Goal: Task Accomplishment & Management: Manage account settings

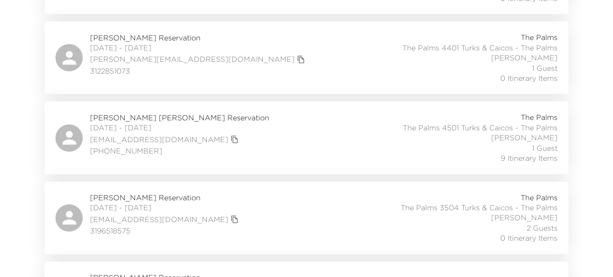
scroll to position [3069, 0]
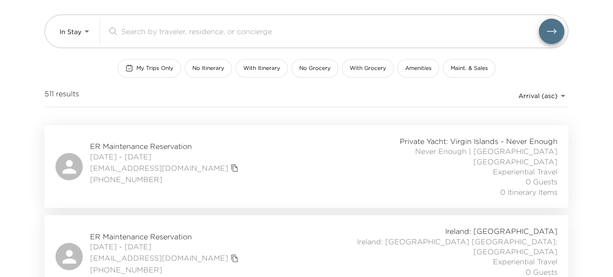
scroll to position [66, 0]
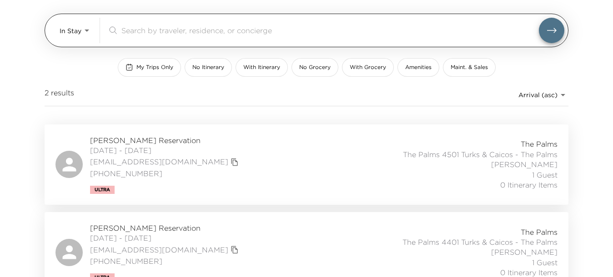
click at [94, 31] on div "In Stay In-Stay ​" at bounding box center [312, 30] width 505 height 25
click at [84, 33] on body "Front Desk In Stay In-Stay ​ My Trips Only No Itinerary With Itinerary No Groce…" at bounding box center [306, 72] width 613 height 277
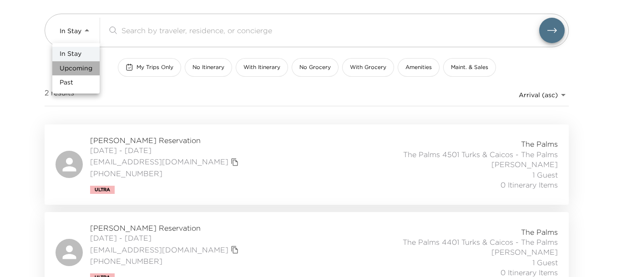
click at [84, 71] on span "Upcoming" at bounding box center [76, 68] width 33 height 9
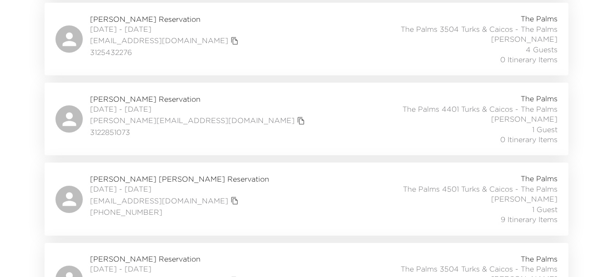
scroll to position [3238, 0]
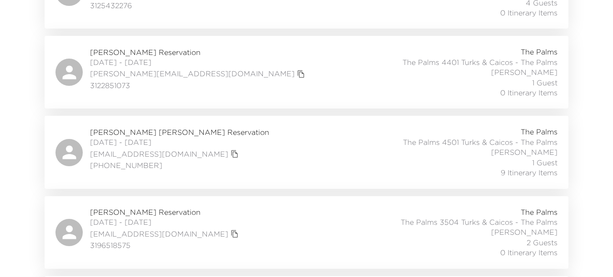
click at [149, 127] on span "Collins Ege Reservation" at bounding box center [179, 132] width 179 height 10
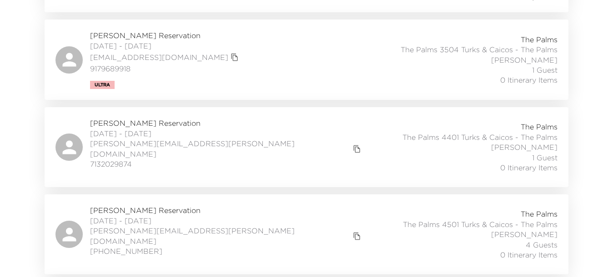
scroll to position [737, 0]
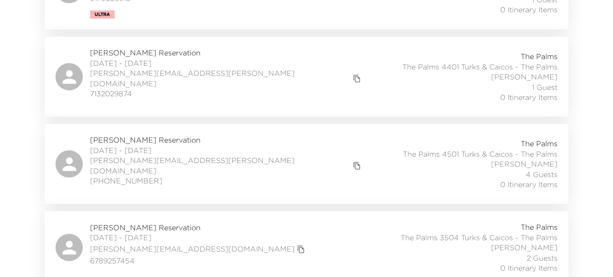
click at [218, 156] on div "andrew.brendamour@gmail.com" at bounding box center [226, 166] width 273 height 20
click at [353, 162] on icon "copy primary member email" at bounding box center [357, 166] width 8 height 8
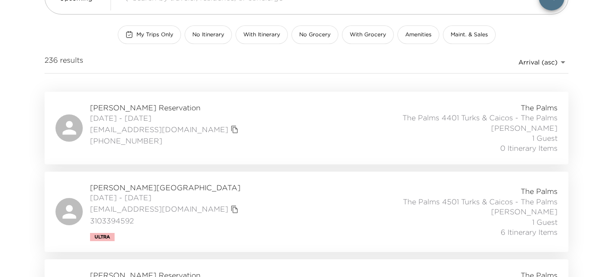
scroll to position [0, 0]
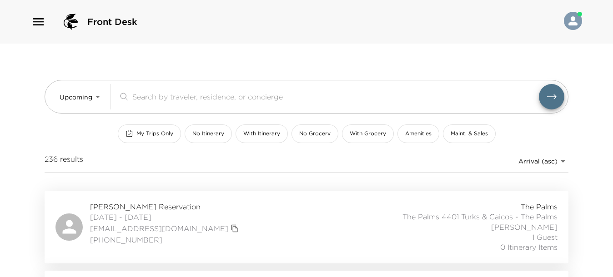
click at [562, 164] on body "Front Desk Upcoming Upcoming ​ My Trips Only No Itinerary With Itinerary No Gro…" at bounding box center [306, 138] width 613 height 277
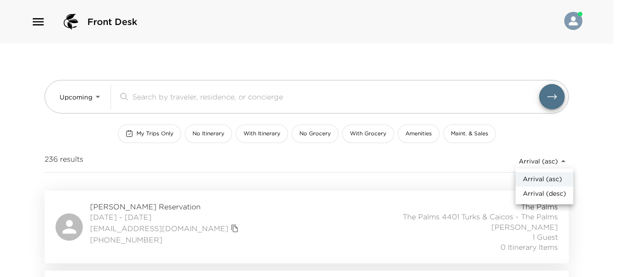
click at [99, 93] on div at bounding box center [311, 138] width 622 height 277
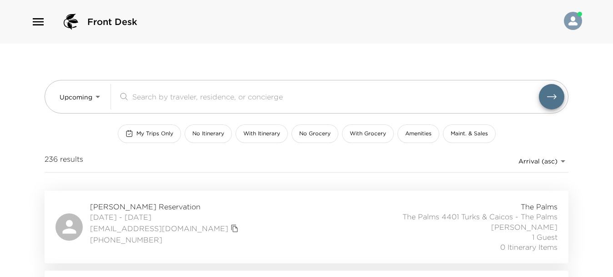
click at [98, 99] on body "Front Desk Upcoming Upcoming ​ My Trips Only No Itinerary With Itinerary No Gro…" at bounding box center [306, 138] width 613 height 277
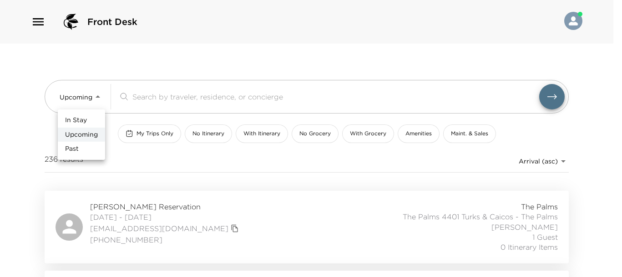
click at [82, 146] on li "Past" at bounding box center [81, 149] width 47 height 15
type input "Past"
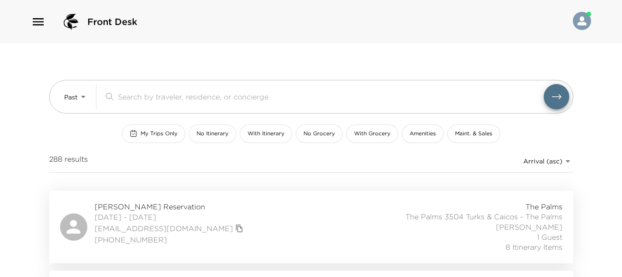
click at [557, 160] on body "Front Desk Past Past ​ My Trips Only No Itinerary With Itinerary No Grocery Wit…" at bounding box center [311, 138] width 622 height 277
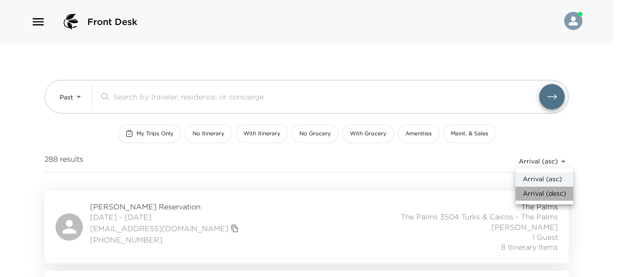
click at [548, 196] on span "Arrival (desc)" at bounding box center [543, 194] width 43 height 9
type input "reservations_prod_arrival_desc"
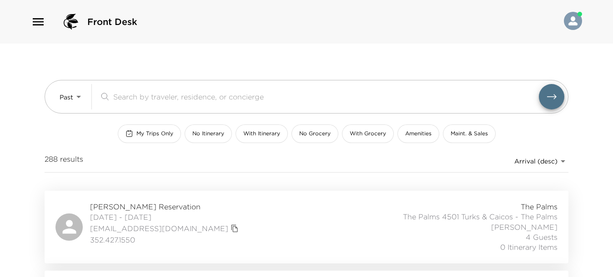
click at [145, 203] on span "John Anastasia Reservation" at bounding box center [165, 207] width 151 height 10
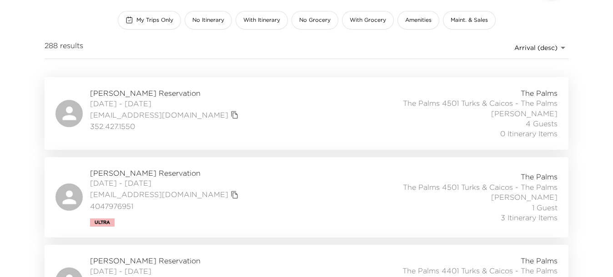
scroll to position [171, 0]
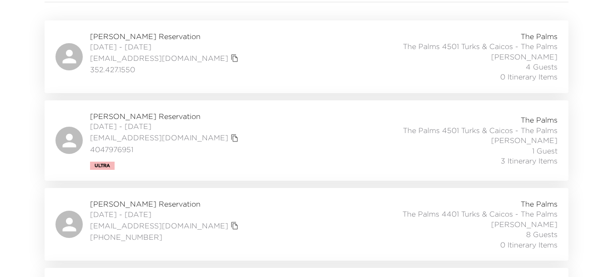
click at [155, 112] on span "Michael Raponi Reservation" at bounding box center [165, 116] width 151 height 10
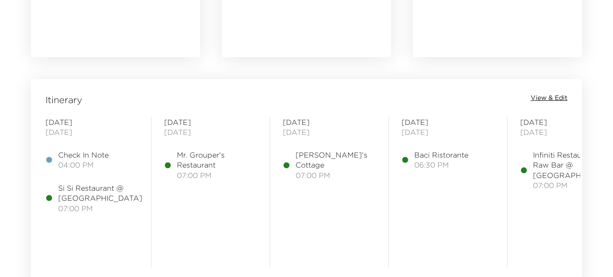
scroll to position [682, 0]
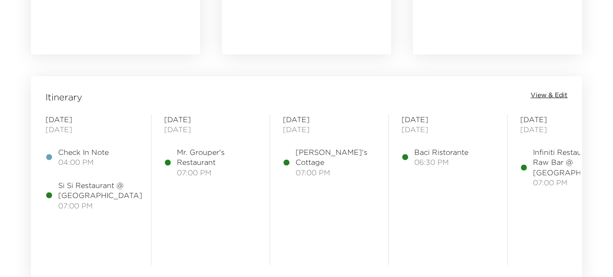
click at [561, 95] on span "View & Edit" at bounding box center [549, 95] width 37 height 9
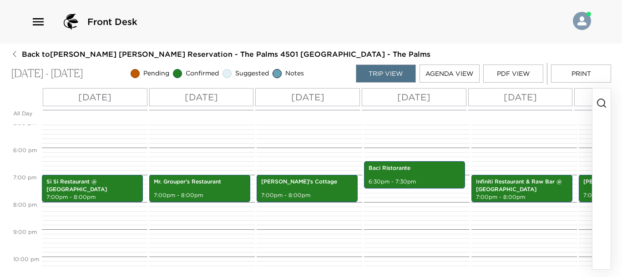
scroll to position [493, 0]
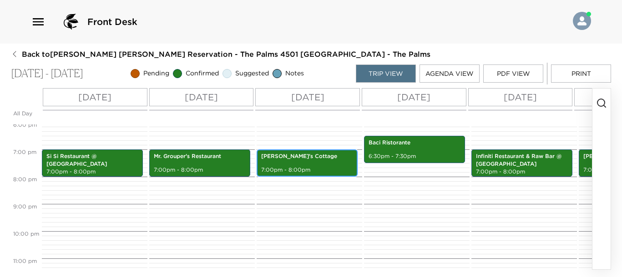
click at [298, 159] on p "Grace's Cottage" at bounding box center [307, 157] width 92 height 8
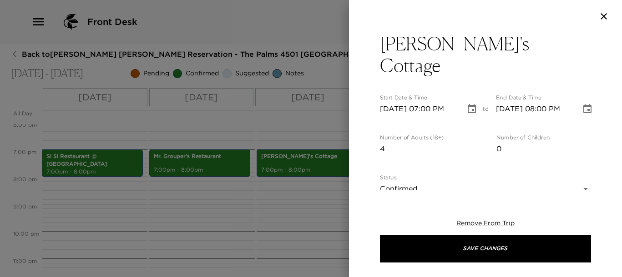
click at [468, 104] on icon "Choose date, selected date is Dec 23, 2025" at bounding box center [471, 109] width 11 height 11
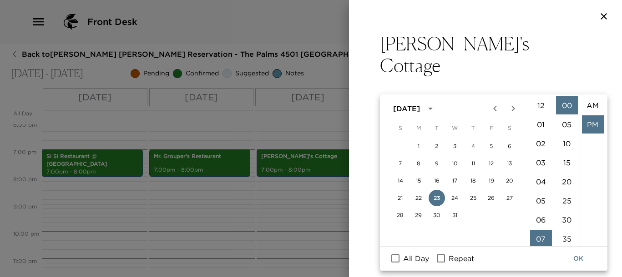
scroll to position [19, 0]
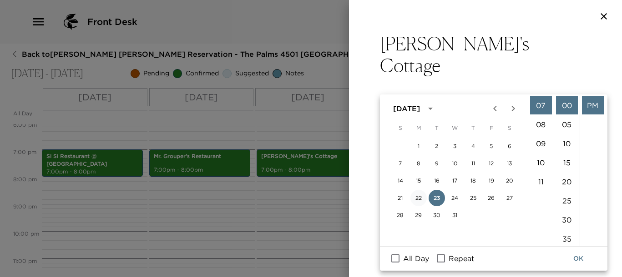
click at [422, 196] on button "22" at bounding box center [418, 198] width 16 height 16
type input "12/22/2025 07:00 PM"
click at [577, 257] on button "OK" at bounding box center [577, 259] width 29 height 17
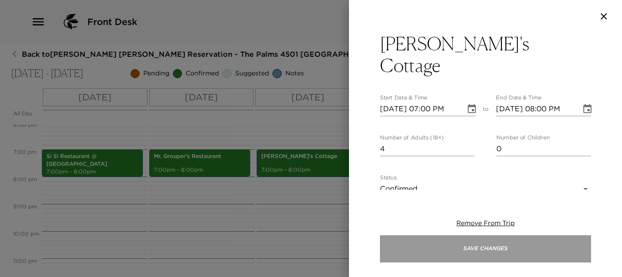
click at [504, 249] on button "Save Changes" at bounding box center [485, 249] width 211 height 27
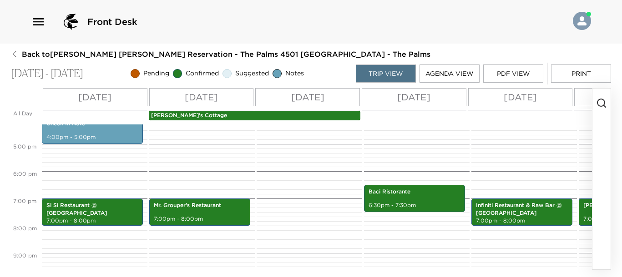
scroll to position [380, 0]
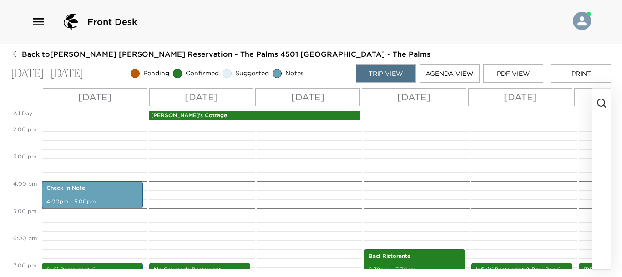
click at [261, 118] on p "Grace's Cottage" at bounding box center [254, 116] width 207 height 8
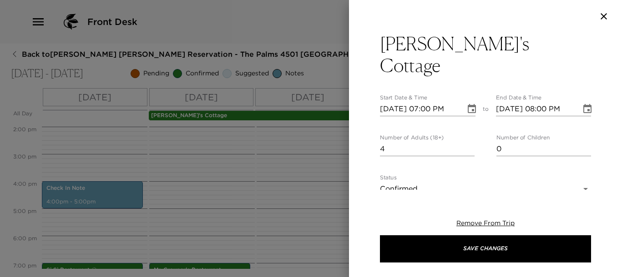
click at [582, 104] on icon "Choose date, selected date is Dec 23, 2025" at bounding box center [587, 109] width 11 height 11
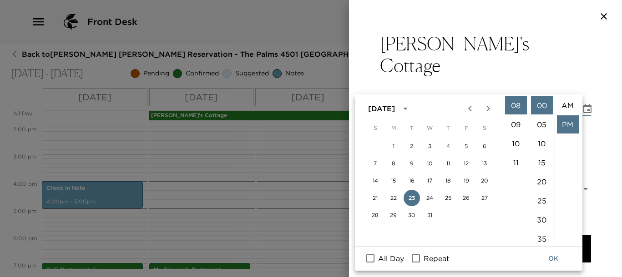
scroll to position [19, 0]
click at [388, 200] on button "22" at bounding box center [393, 198] width 16 height 16
type input "12/22/2025 08:00 PM"
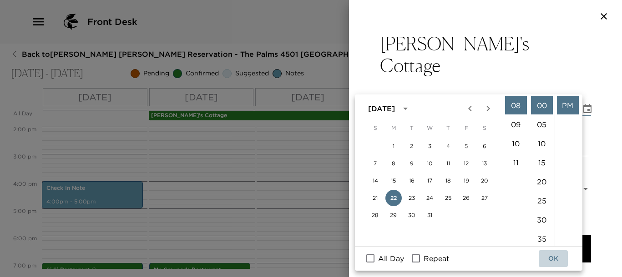
click at [558, 261] on button "OK" at bounding box center [552, 259] width 29 height 17
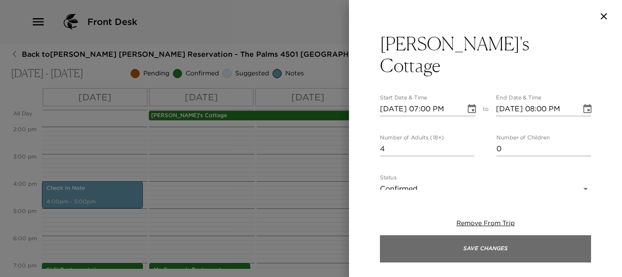
click at [485, 246] on button "Save Changes" at bounding box center [485, 249] width 211 height 27
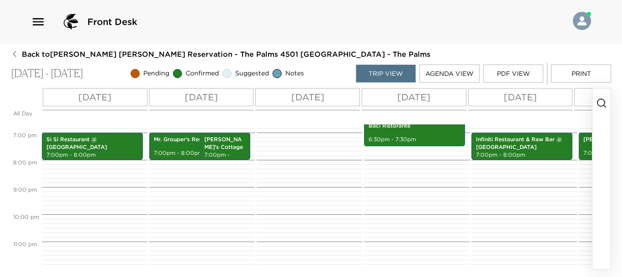
scroll to position [519, 0]
click at [181, 137] on div "Mr. Grouper's Restaurant 7:00pm - 8:00pm" at bounding box center [192, 146] width 80 height 25
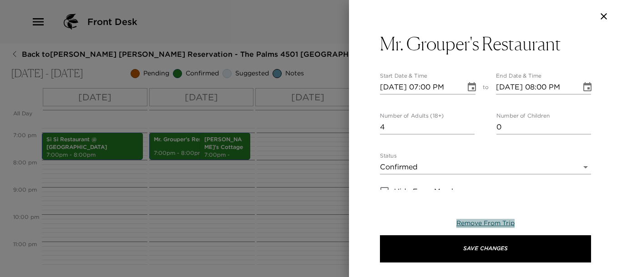
click at [476, 219] on button "Remove From Trip" at bounding box center [485, 223] width 58 height 9
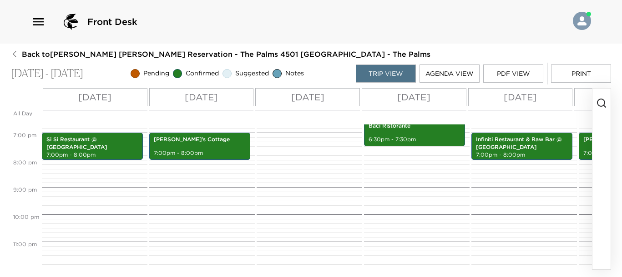
click at [598, 132] on button "button" at bounding box center [601, 179] width 18 height 181
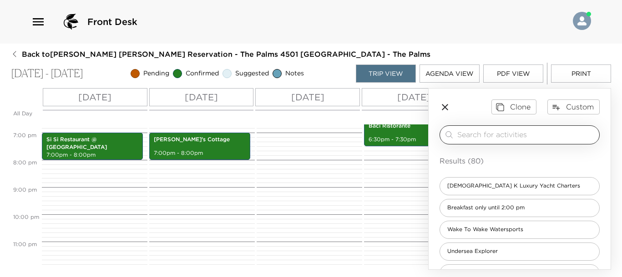
click at [502, 137] on input "search" at bounding box center [526, 135] width 138 height 10
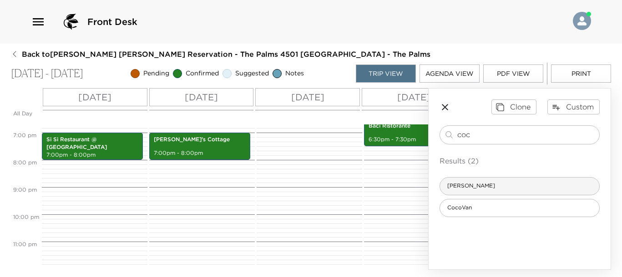
type input "coc"
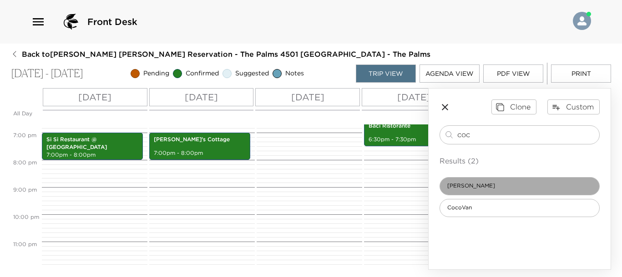
click at [482, 190] on div "Coco Bistro" at bounding box center [519, 186] width 160 height 18
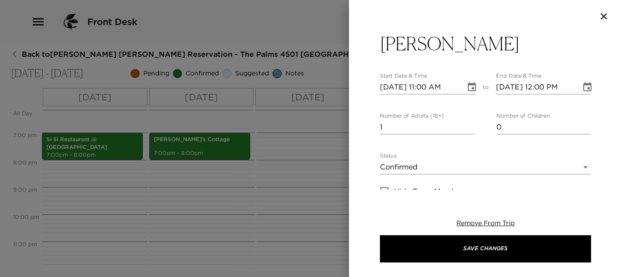
type textarea "Your dining request is confirmed!"
click at [469, 123] on input "2" at bounding box center [427, 127] width 95 height 15
click at [469, 123] on input "3" at bounding box center [427, 127] width 95 height 15
type input "4"
click at [469, 123] on input "4" at bounding box center [427, 127] width 95 height 15
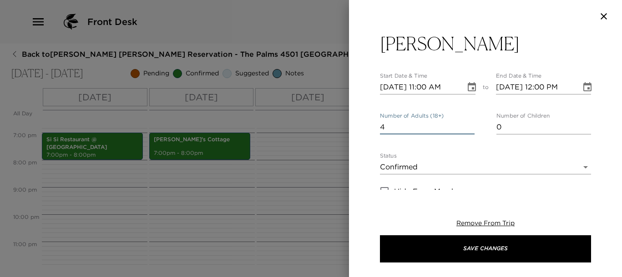
click at [466, 89] on icon "Choose date, selected date is Dec 21, 2025" at bounding box center [471, 87] width 11 height 11
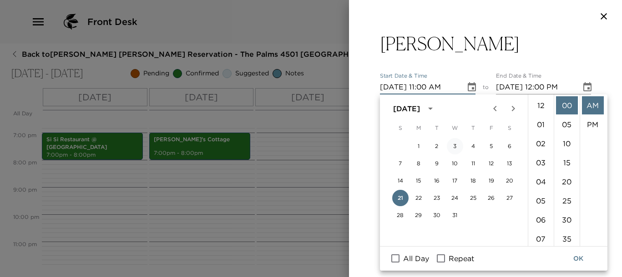
scroll to position [210, 0]
click at [439, 201] on button "23" at bounding box center [436, 198] width 16 height 16
type input "12/23/2025 11:00 AM"
type input "12/23/2025 12:00 PM"
click at [534, 141] on li "07" at bounding box center [541, 143] width 22 height 18
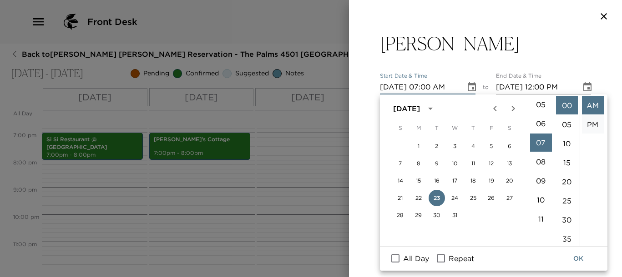
scroll to position [134, 0]
click at [591, 126] on li "PM" at bounding box center [593, 125] width 22 height 18
type input "12/23/2025 07:00 PM"
type input "12/23/2025 08:00 PM"
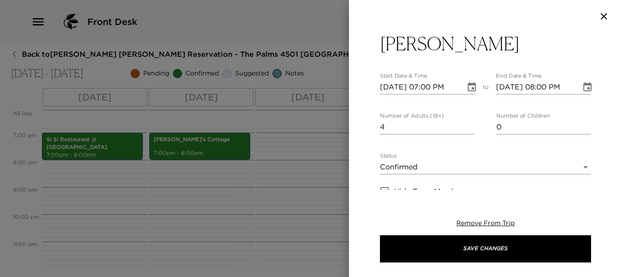
scroll to position [19, 0]
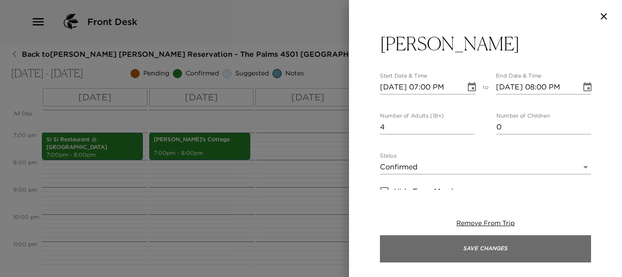
click at [492, 246] on button "Save Changes" at bounding box center [485, 249] width 211 height 27
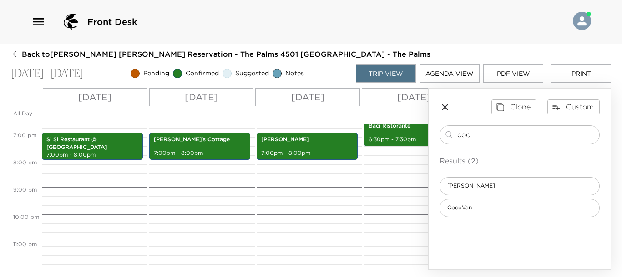
click at [443, 107] on icon "button" at bounding box center [444, 107] width 11 height 11
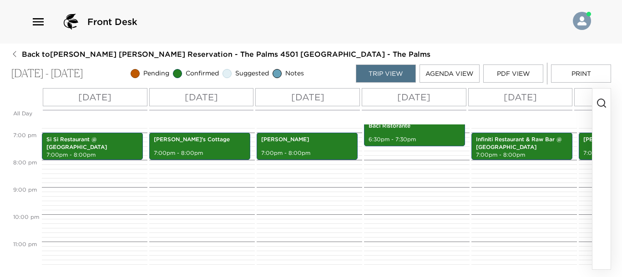
scroll to position [519, 0]
click at [574, 76] on button "Print" at bounding box center [581, 74] width 60 height 18
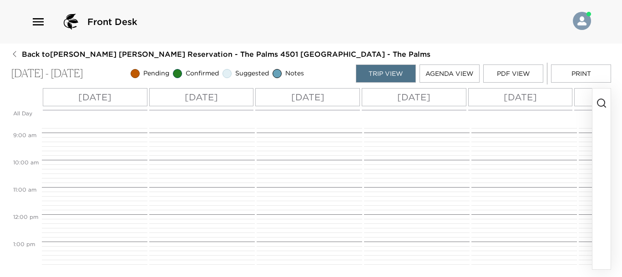
scroll to position [235, 0]
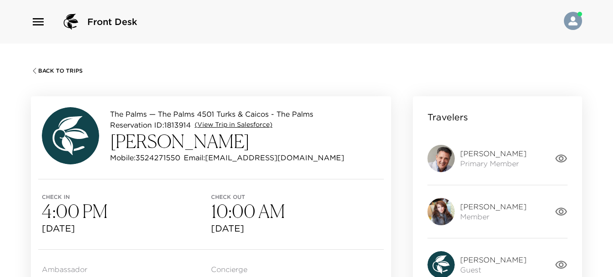
click at [223, 122] on link "(View Trip in Salesforce)" at bounding box center [234, 125] width 78 height 9
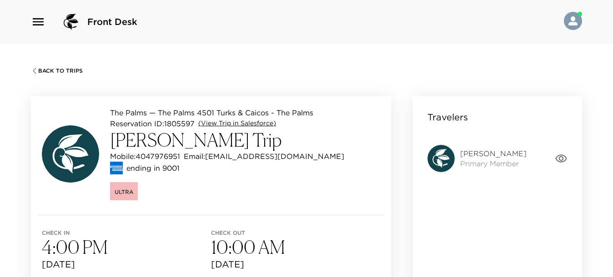
click at [229, 124] on link "(View Trip in Salesforce)" at bounding box center [237, 123] width 78 height 9
